Goal: Check status: Check status

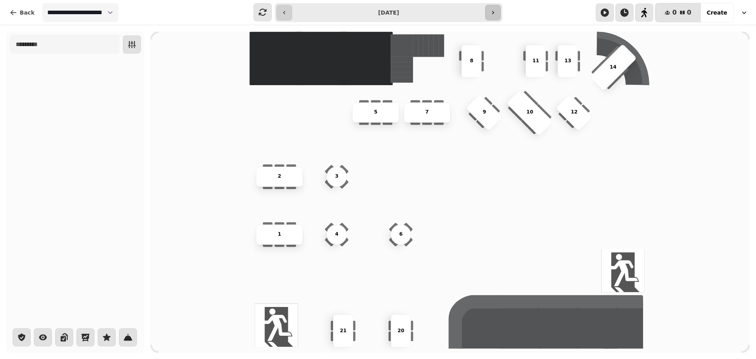
click at [498, 15] on button "button" at bounding box center [493, 13] width 16 height 16
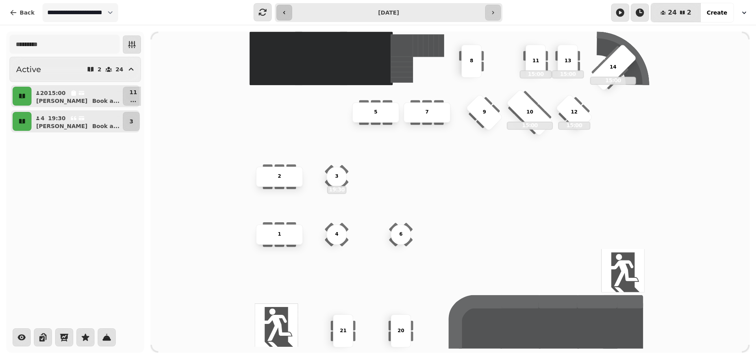
click at [291, 11] on button "button" at bounding box center [285, 13] width 16 height 16
type input "**********"
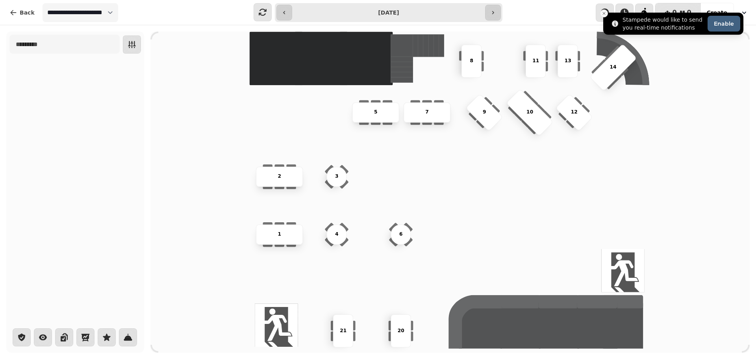
click at [606, 15] on icon "Close toast" at bounding box center [604, 13] width 5 height 5
